Goal: Task Accomplishment & Management: Use online tool/utility

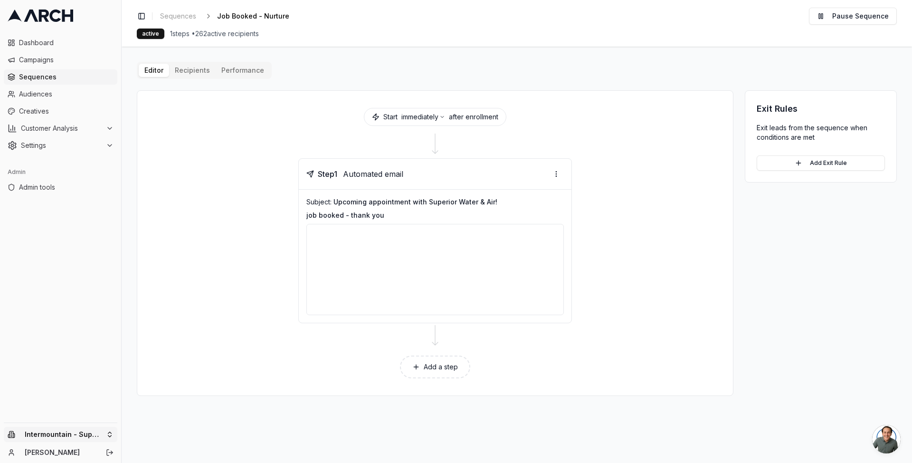
click at [87, 432] on html "Dashboard Campaigns Sequences Audiences Creatives Customer Analysis Settings Ad…" at bounding box center [456, 231] width 912 height 463
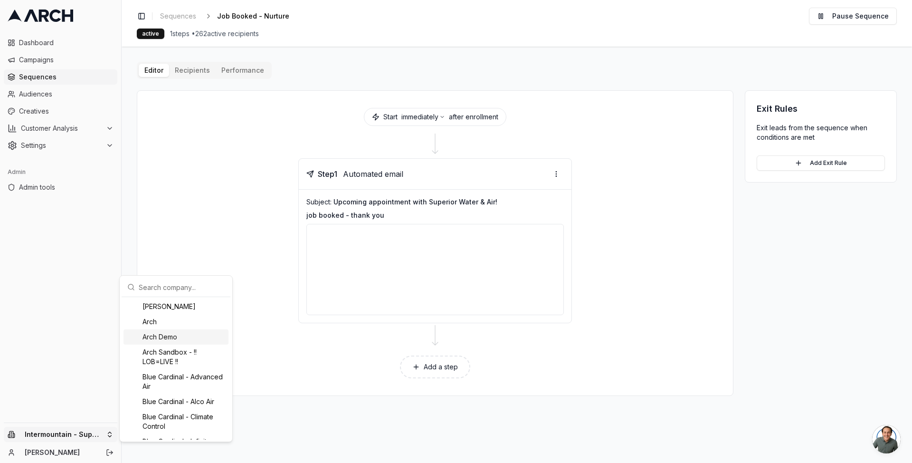
click at [163, 336] on div "Arch Demo" at bounding box center [176, 336] width 105 height 15
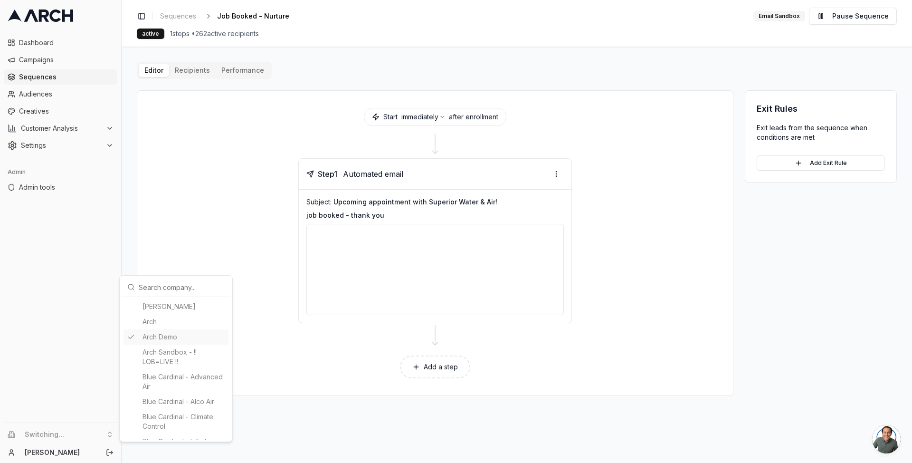
click at [54, 58] on html "Dashboard Campaigns Sequences Audiences Creatives Customer Analysis Settings Ad…" at bounding box center [456, 231] width 912 height 463
click at [64, 58] on span "Campaigns" at bounding box center [66, 60] width 95 height 10
